Goal: Go to known website: Go to known website

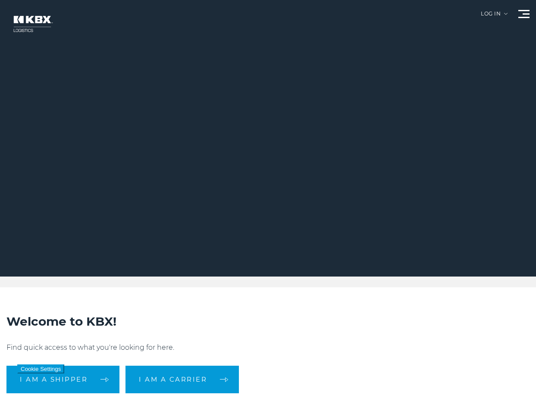
click at [502, 12] on div "Log in" at bounding box center [494, 17] width 27 height 12
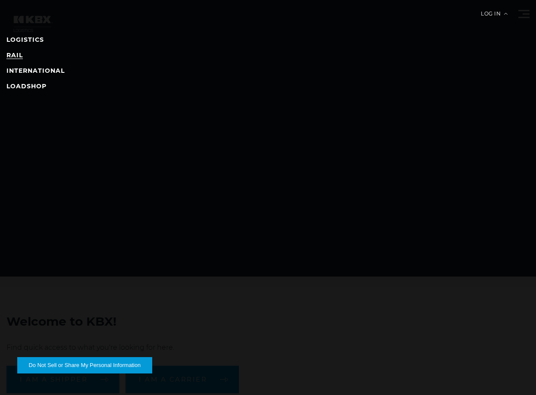
click at [18, 56] on link "RAIL" at bounding box center [14, 55] width 16 height 8
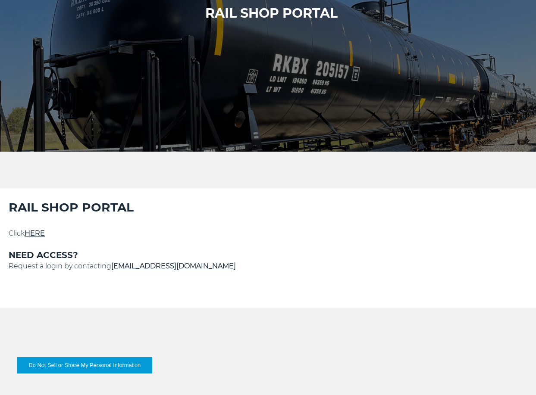
scroll to position [129, 0]
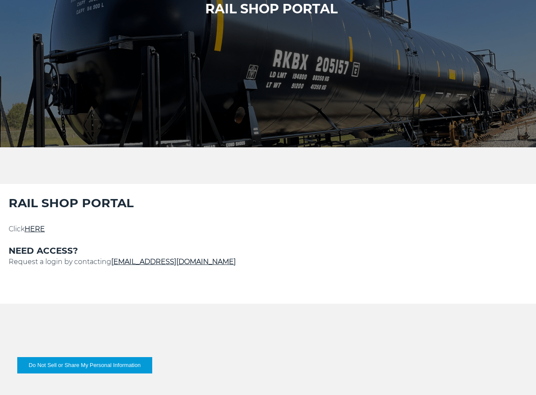
click at [42, 231] on link "HERE" at bounding box center [35, 229] width 20 height 8
